Goal: Check status

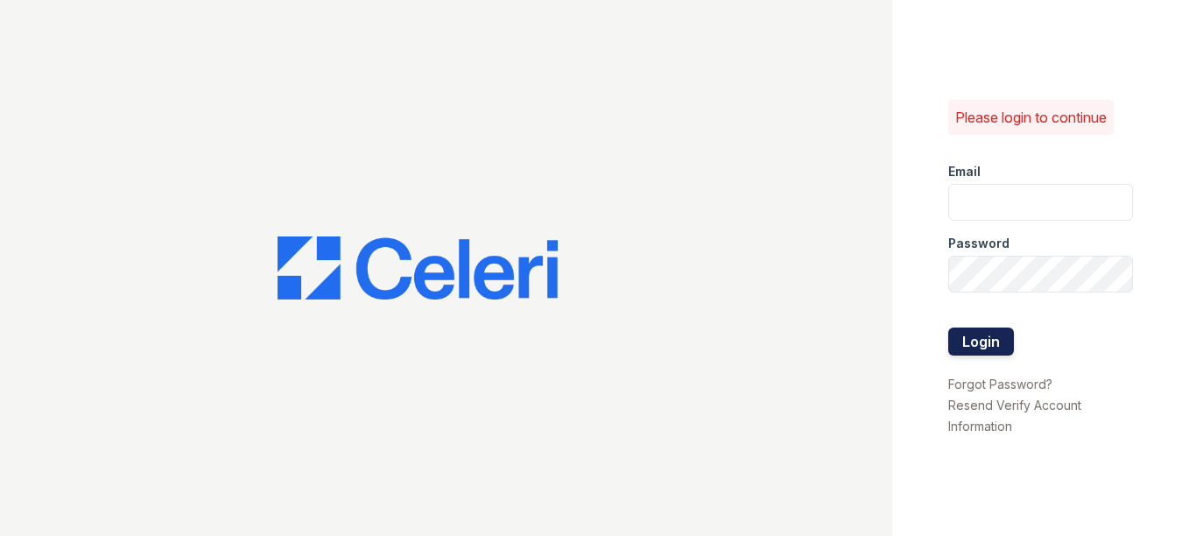
type input "arrivestreetervilleleasing@trinity-pm.com"
click at [987, 346] on button "Login" at bounding box center [981, 341] width 66 height 28
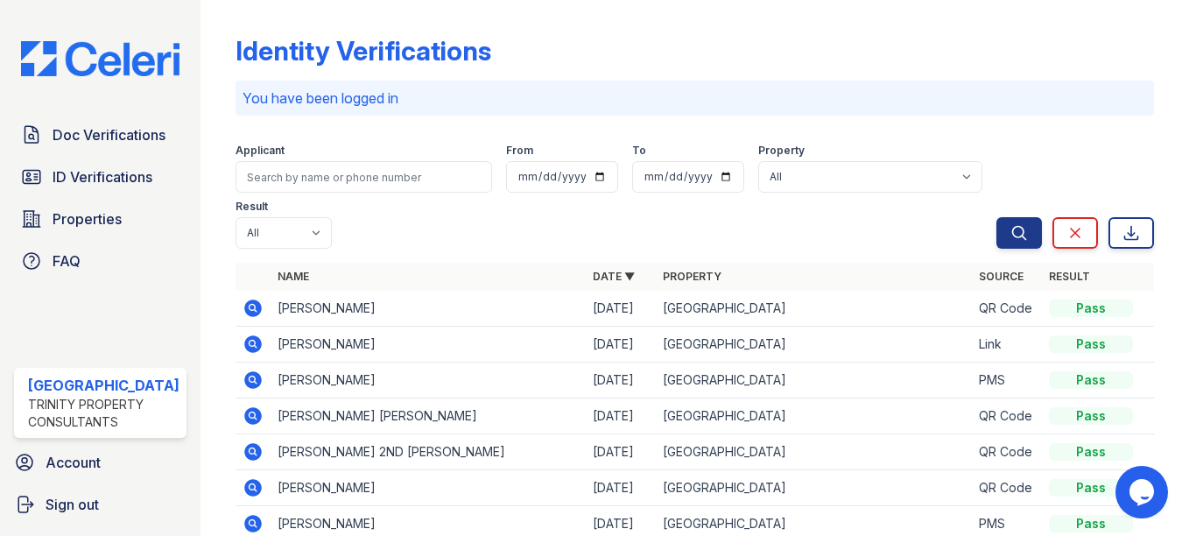
click at [243, 341] on icon at bounding box center [252, 344] width 21 height 21
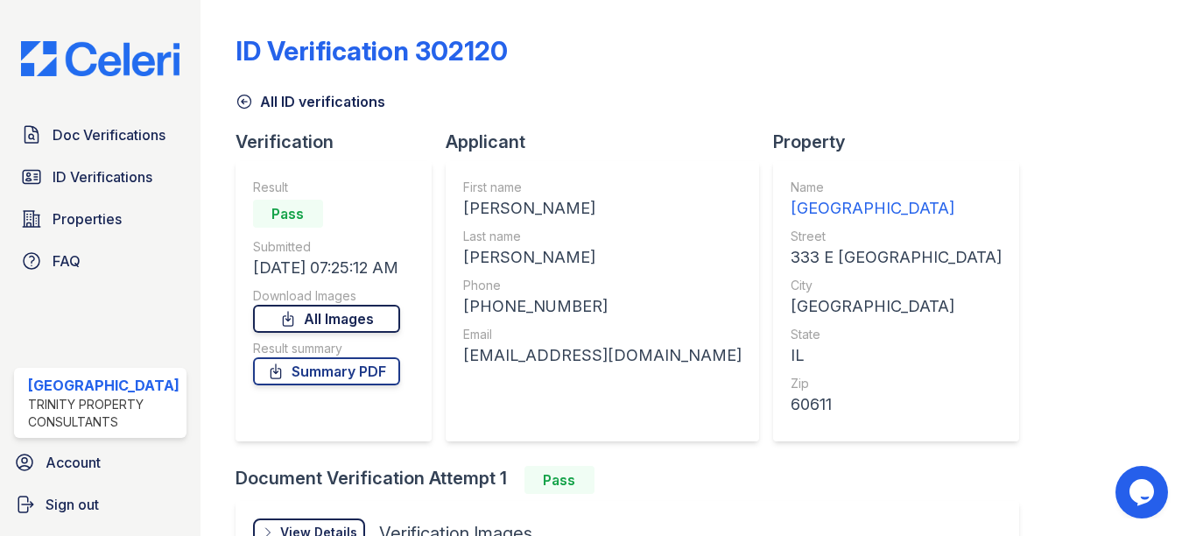
click at [377, 316] on link "All Images" at bounding box center [326, 319] width 147 height 28
